Goal: Information Seeking & Learning: Learn about a topic

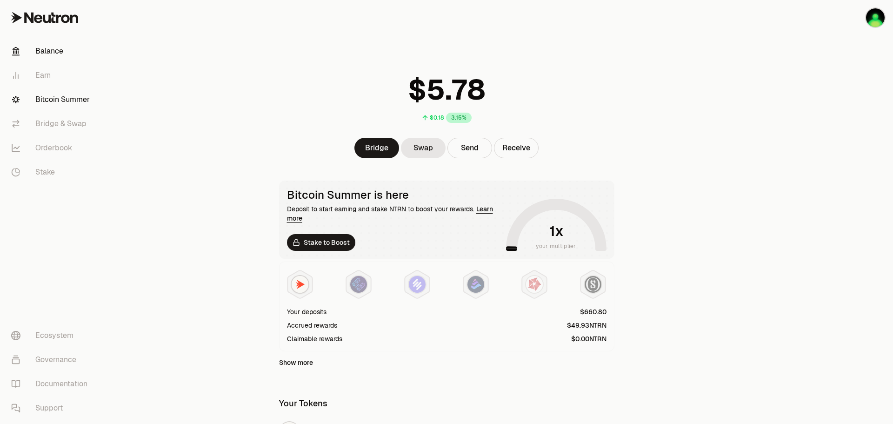
click at [47, 97] on link "Bitcoin Summer" at bounding box center [52, 99] width 97 height 24
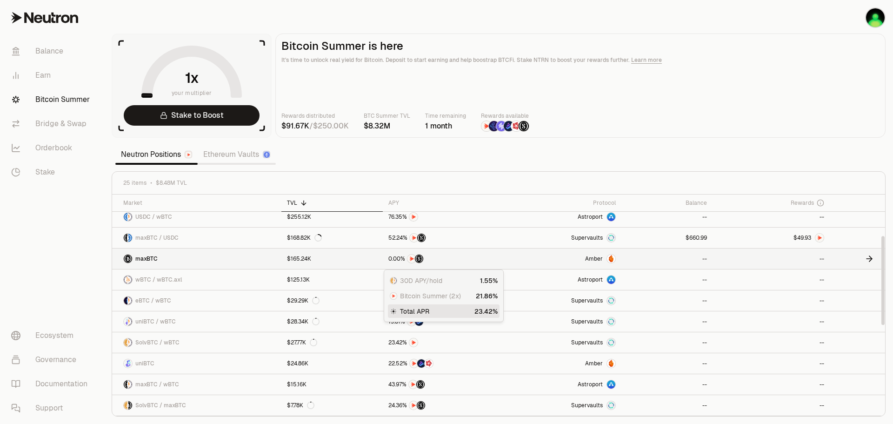
scroll to position [47, 0]
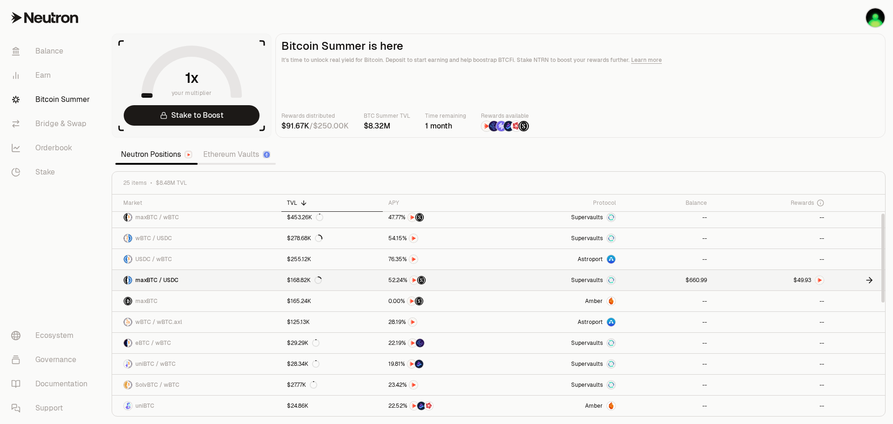
click at [157, 282] on span "maxBTC / USDC" at bounding box center [156, 279] width 43 height 7
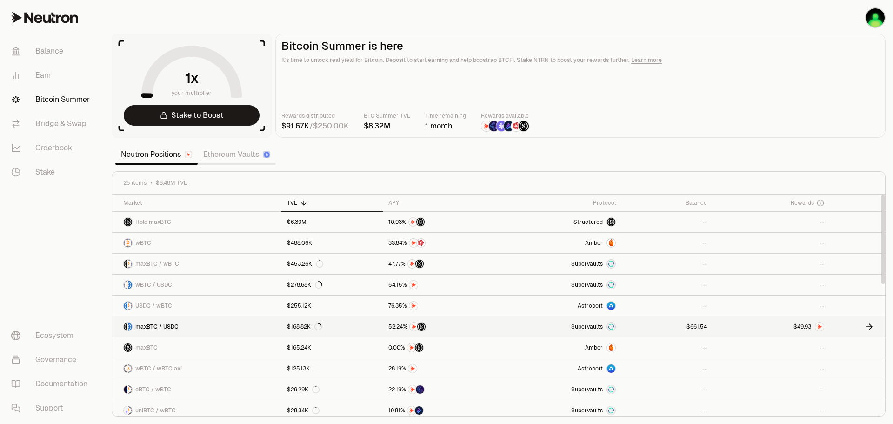
click at [794, 325] on span "$" at bounding box center [796, 327] width 4 height 6
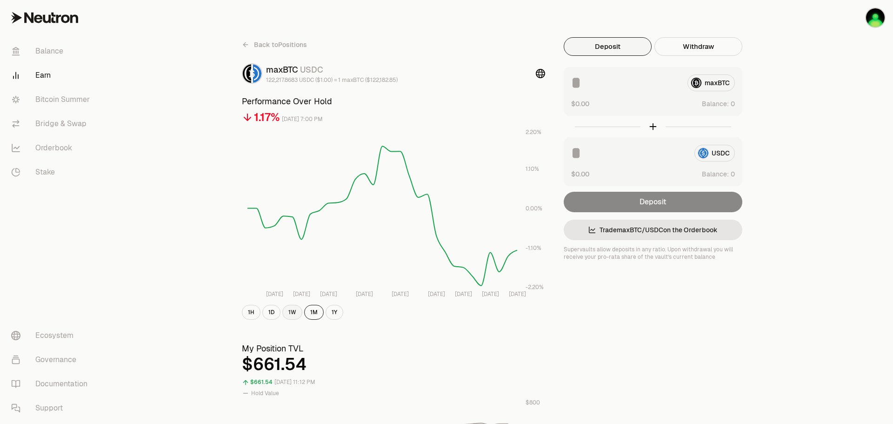
click at [297, 312] on button "1W" at bounding box center [292, 312] width 20 height 15
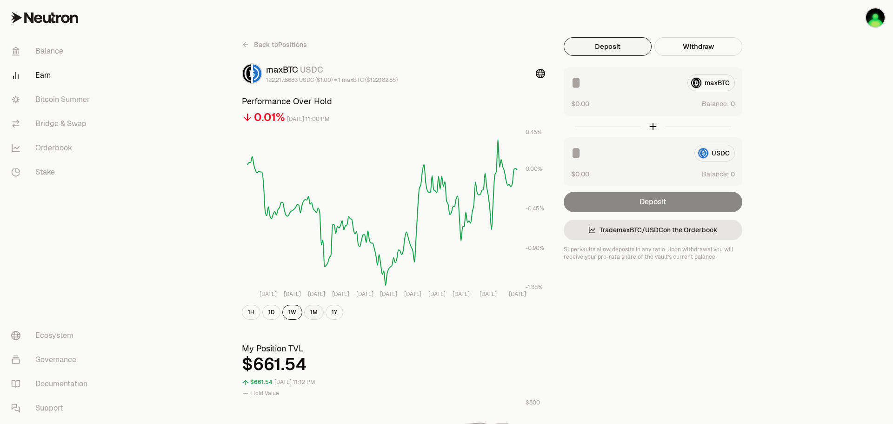
click at [314, 311] on button "1M" at bounding box center [314, 312] width 20 height 15
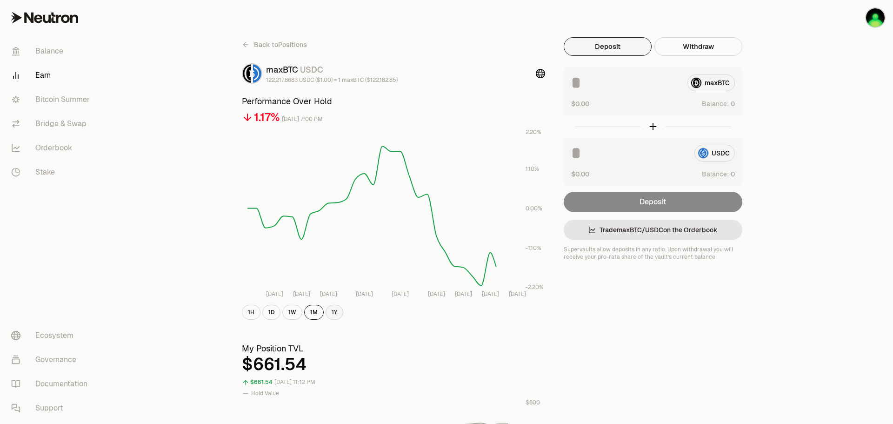
click at [334, 312] on button "1Y" at bounding box center [335, 312] width 18 height 15
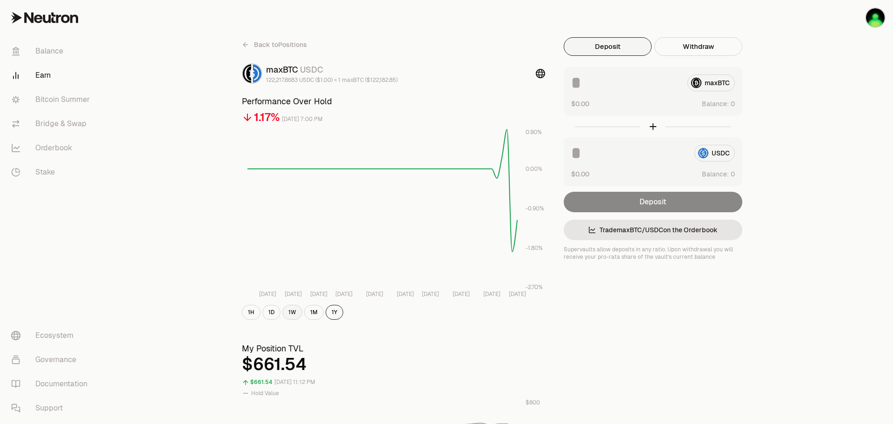
click at [288, 311] on button "1W" at bounding box center [292, 312] width 20 height 15
